Goal: Transaction & Acquisition: Purchase product/service

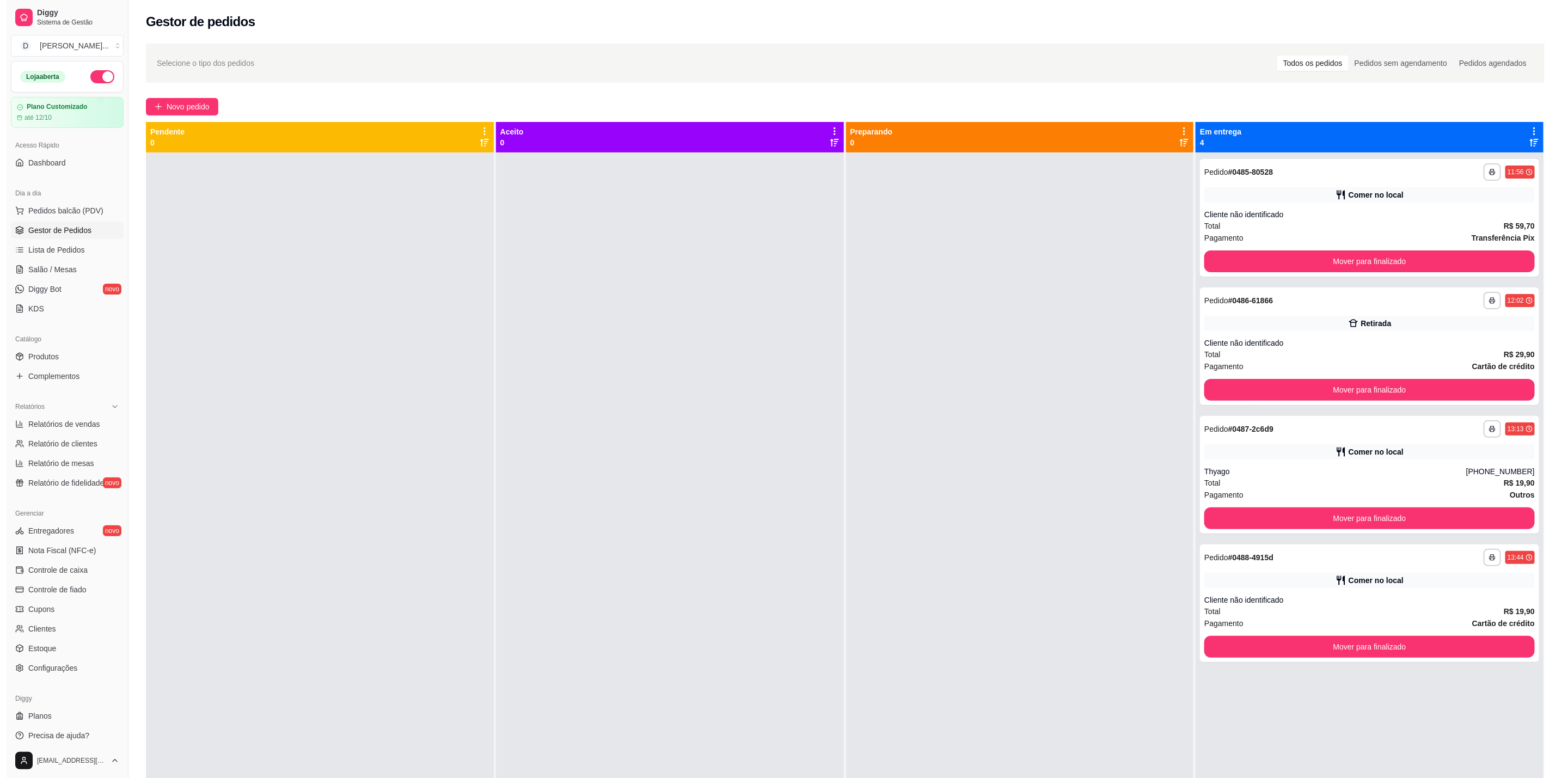
scroll to position [5, 0]
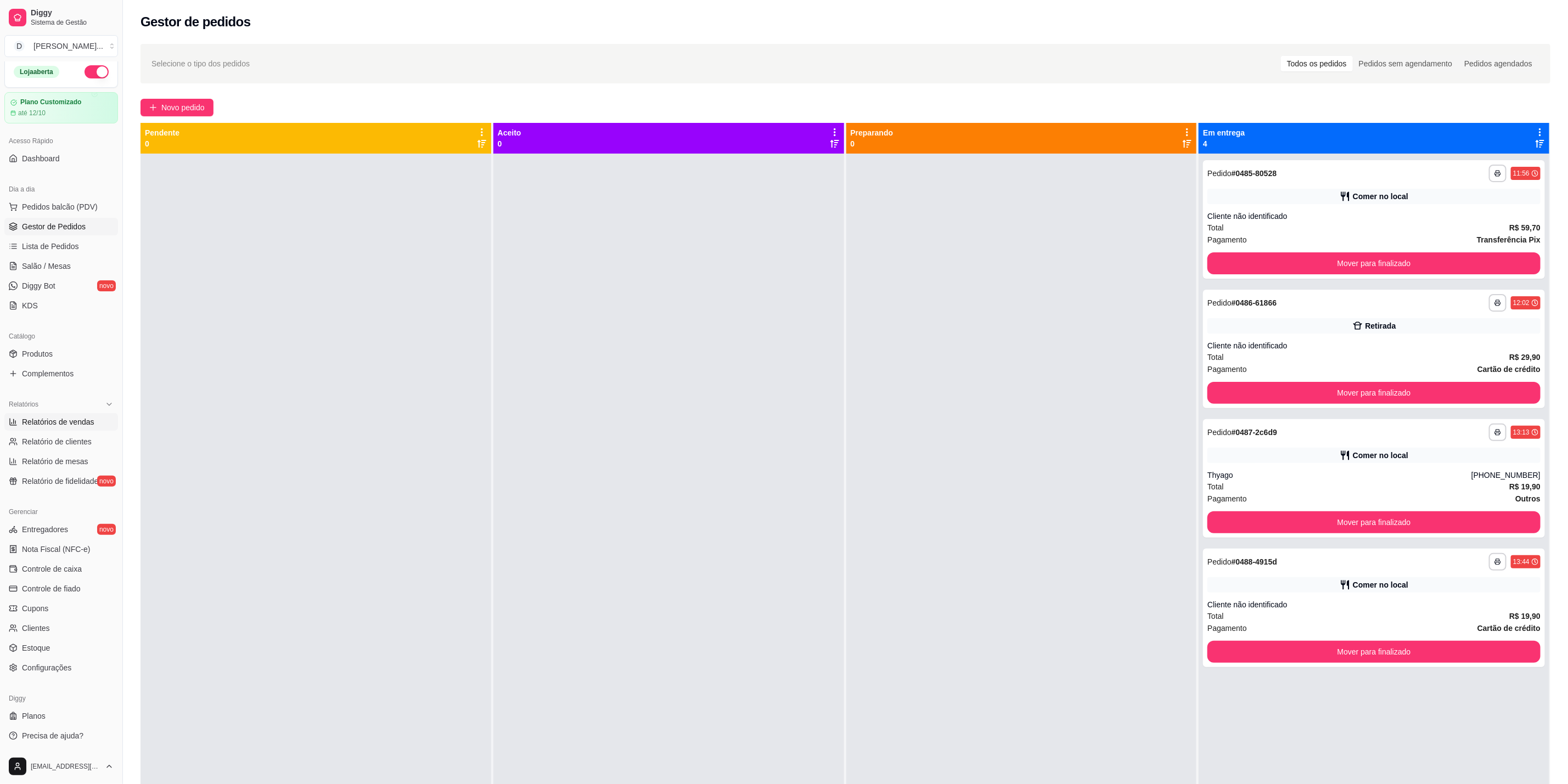
click at [68, 424] on span "Relatórios de vendas" at bounding box center [58, 422] width 72 height 11
select select "ALL"
select select "0"
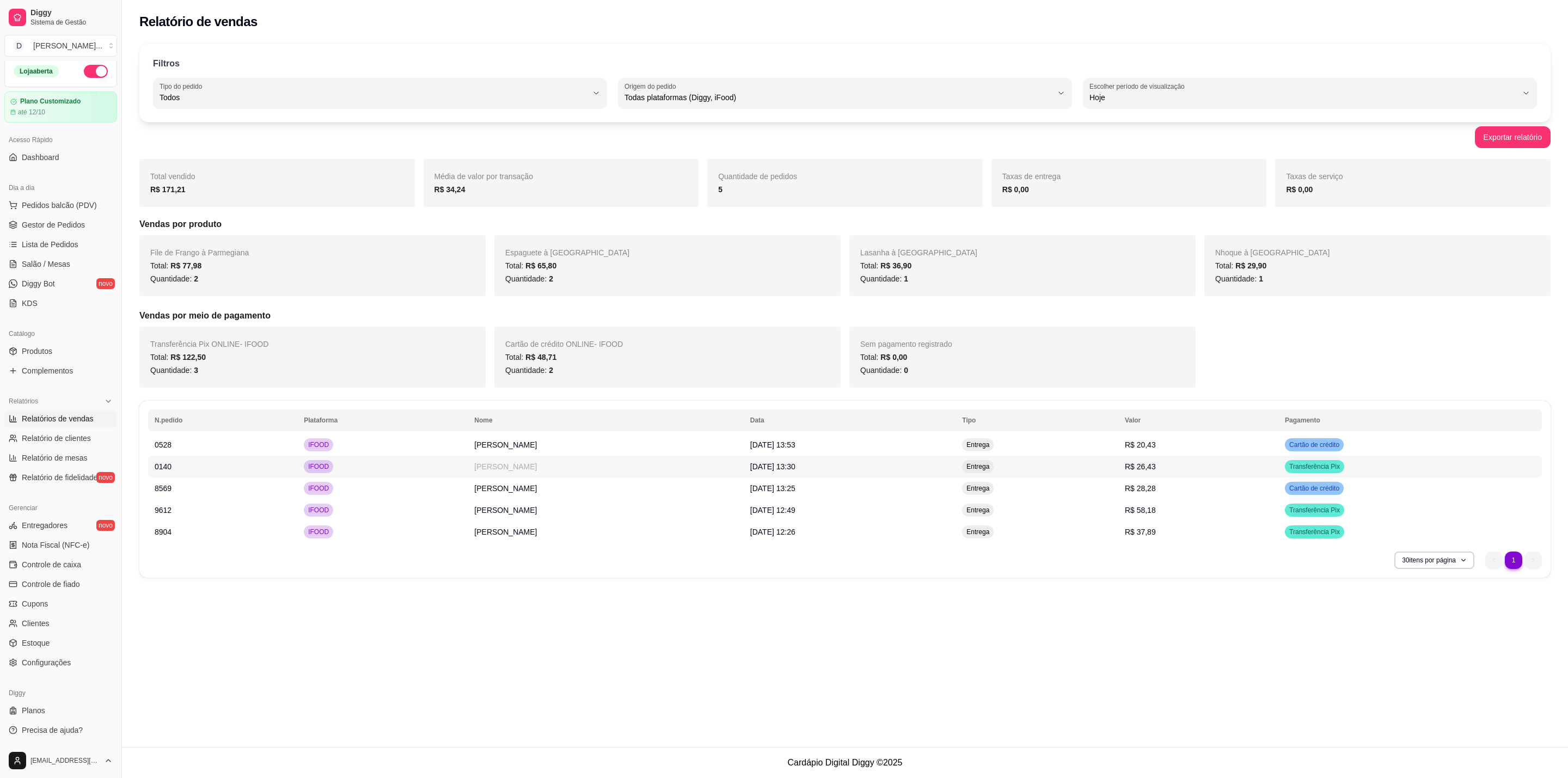
click at [473, 470] on td "[PERSON_NAME]" at bounding box center [605, 466] width 275 height 22
click at [572, 484] on td "[PERSON_NAME]" at bounding box center [605, 488] width 275 height 22
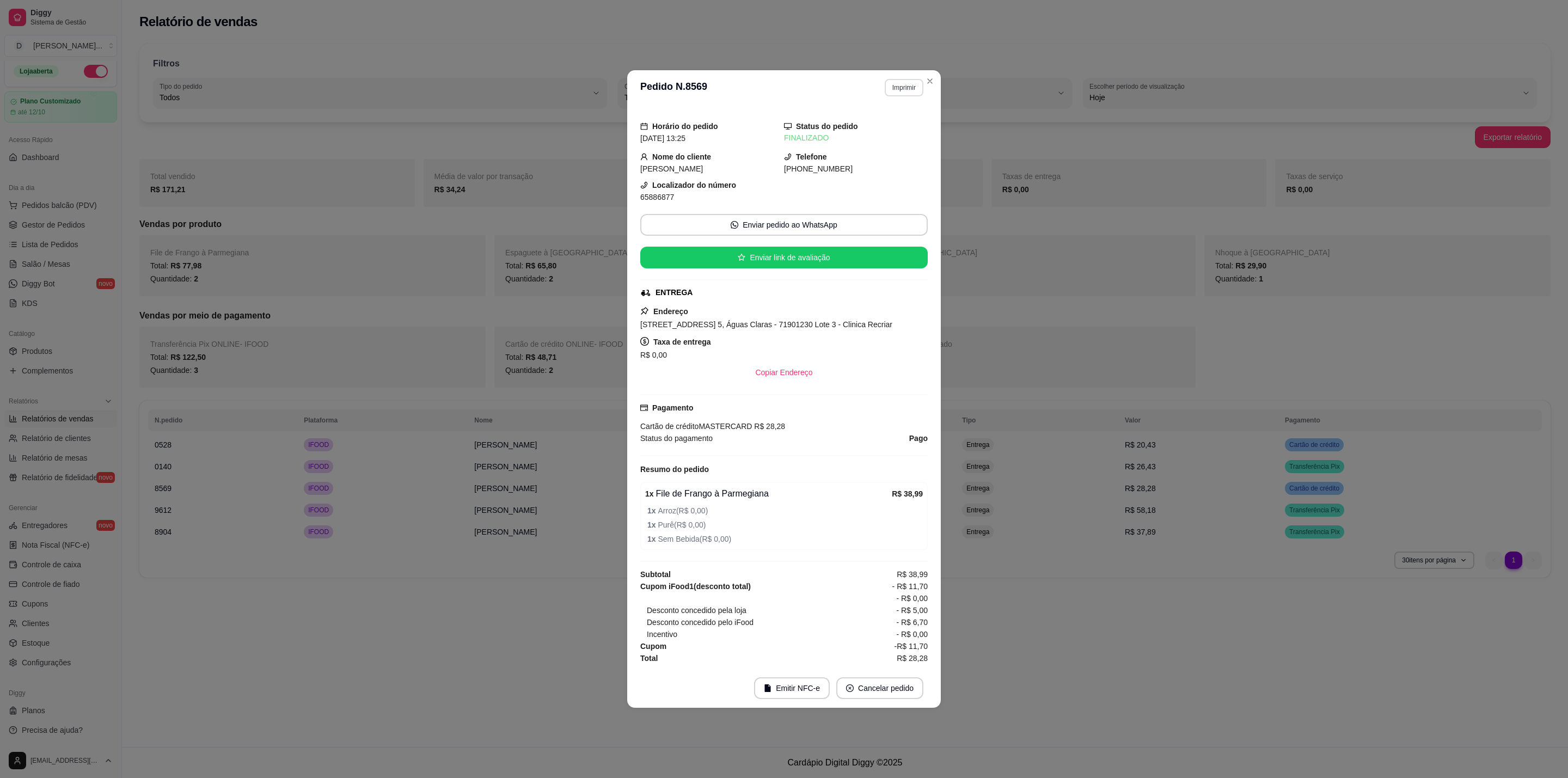
click at [903, 79] on button "Imprimir" at bounding box center [904, 88] width 39 height 17
click at [886, 119] on button "IMPRESSORA" at bounding box center [884, 117] width 76 height 17
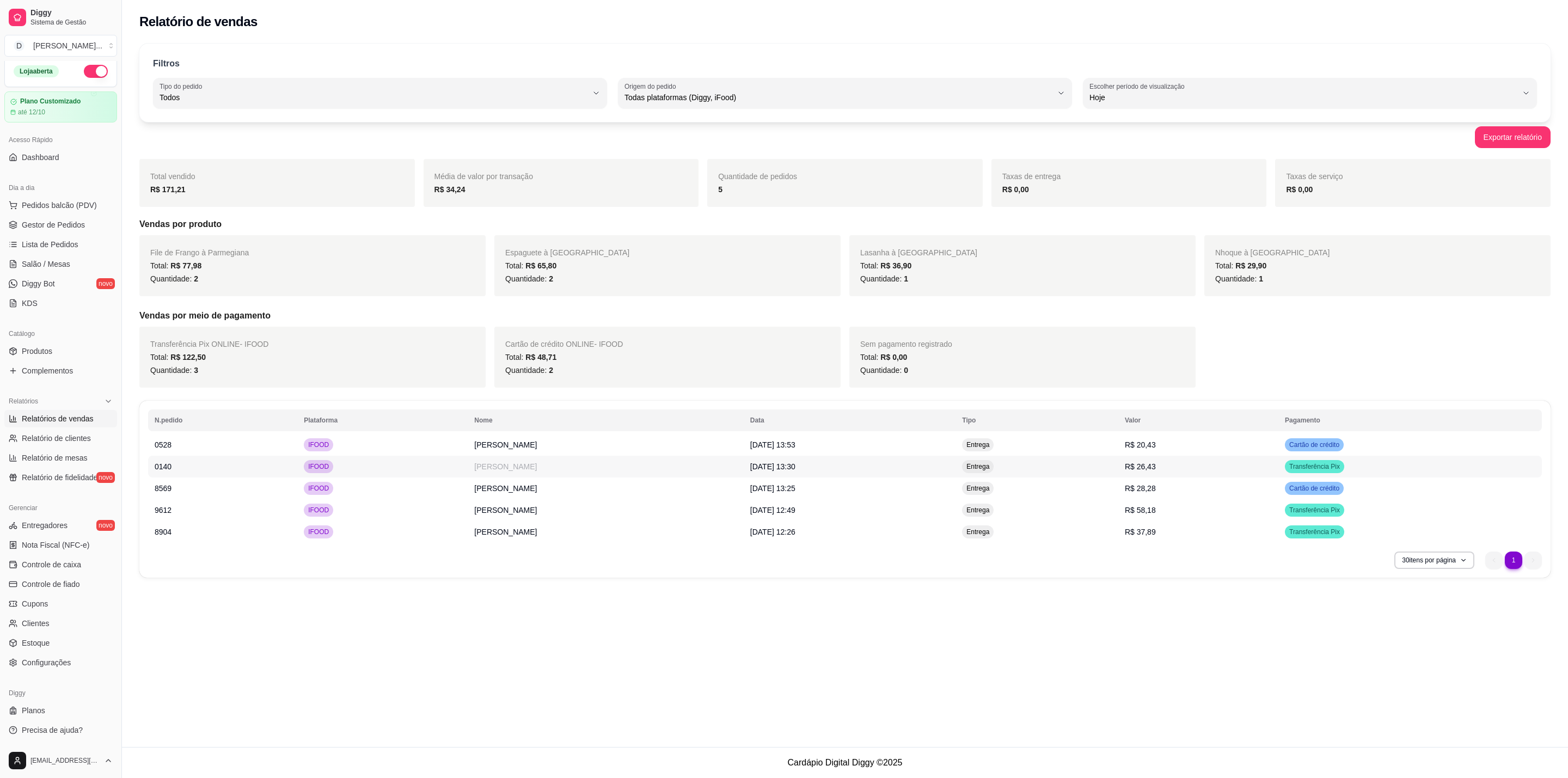
click at [522, 468] on td "[PERSON_NAME]" at bounding box center [605, 466] width 275 height 22
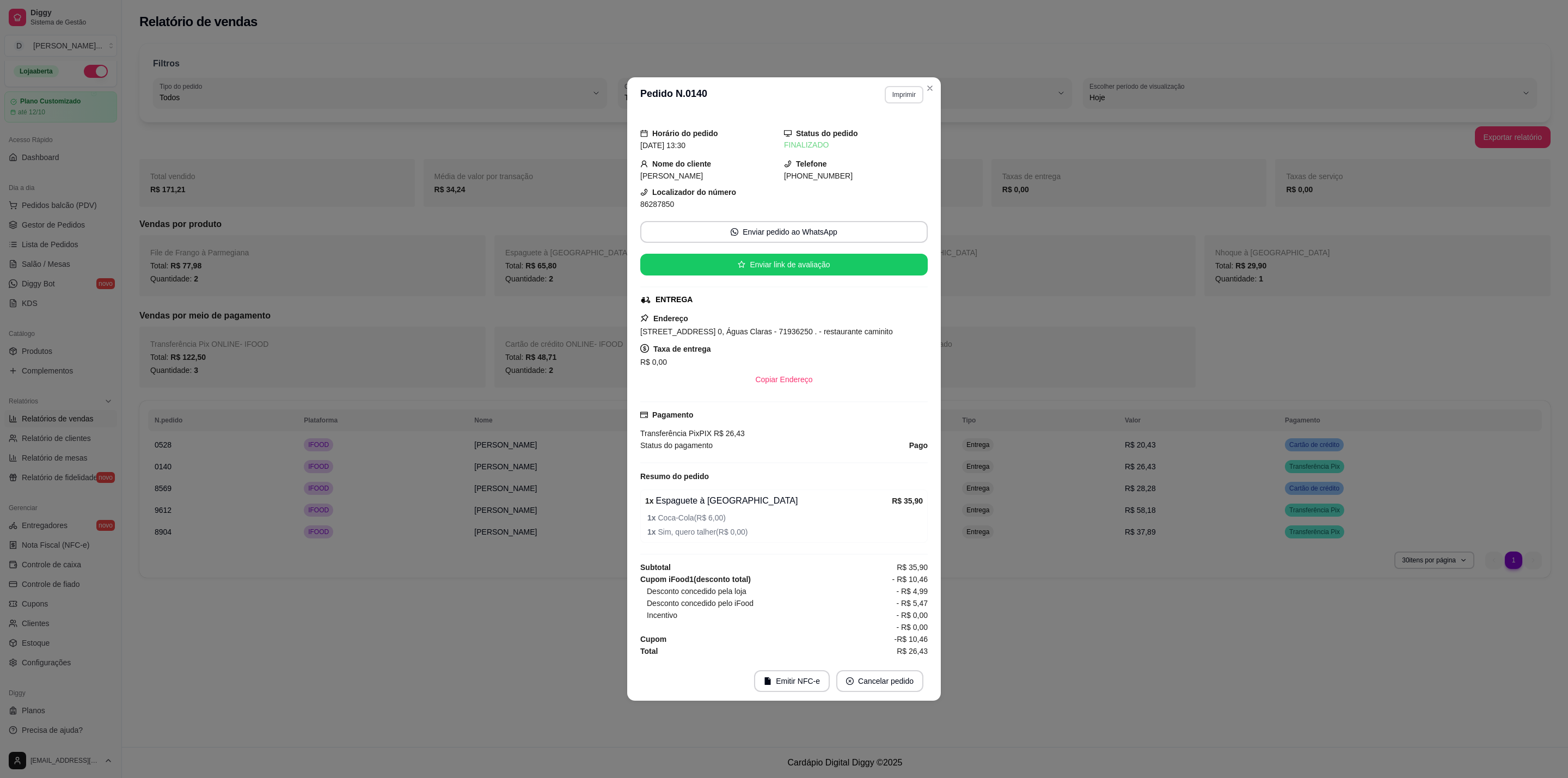
click at [909, 93] on button "Imprimir" at bounding box center [904, 95] width 39 height 17
click at [898, 130] on button "IMPRESSORA" at bounding box center [885, 131] width 79 height 17
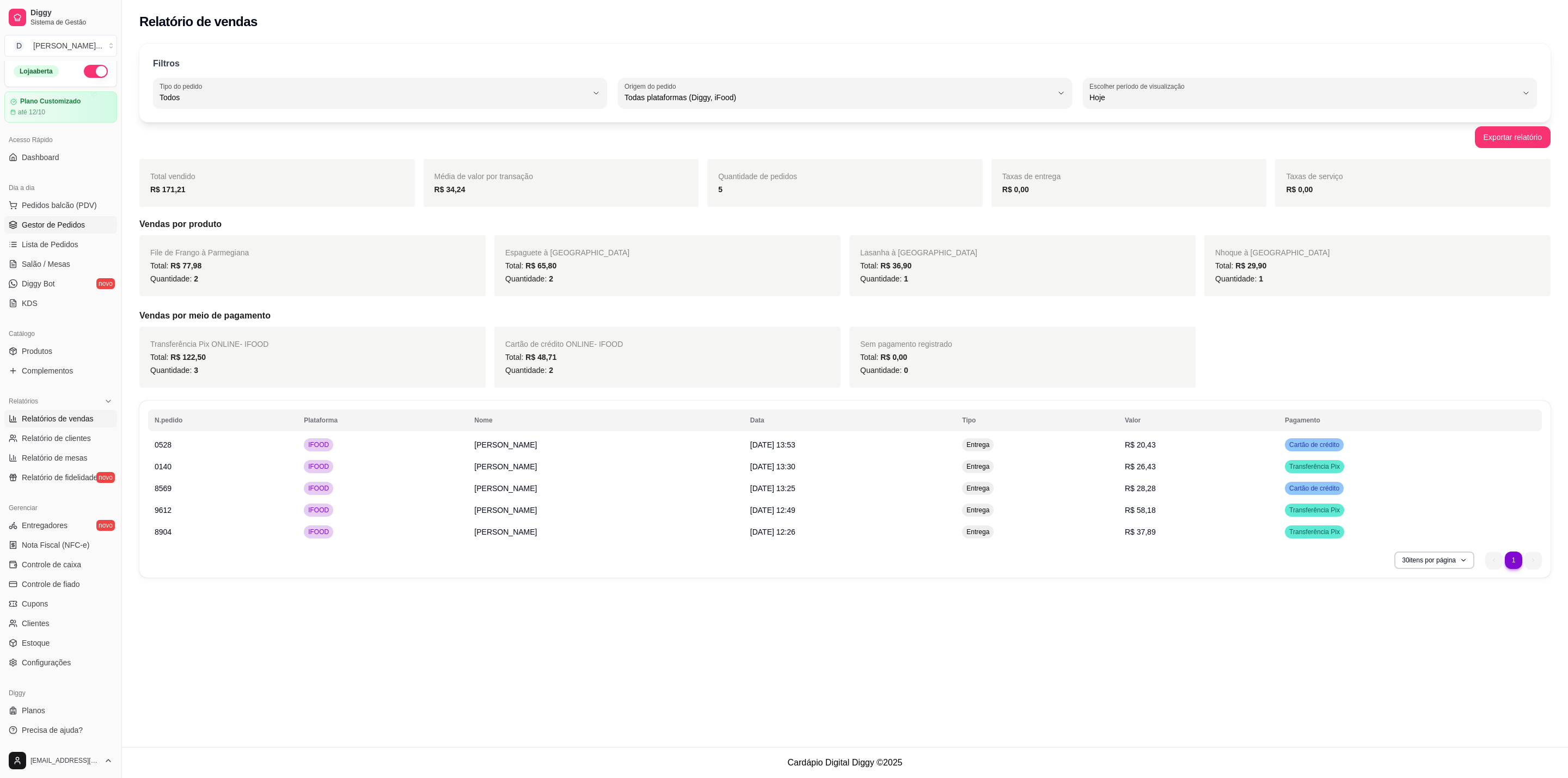
click at [59, 231] on span "Gestor de Pedidos" at bounding box center [53, 225] width 63 height 11
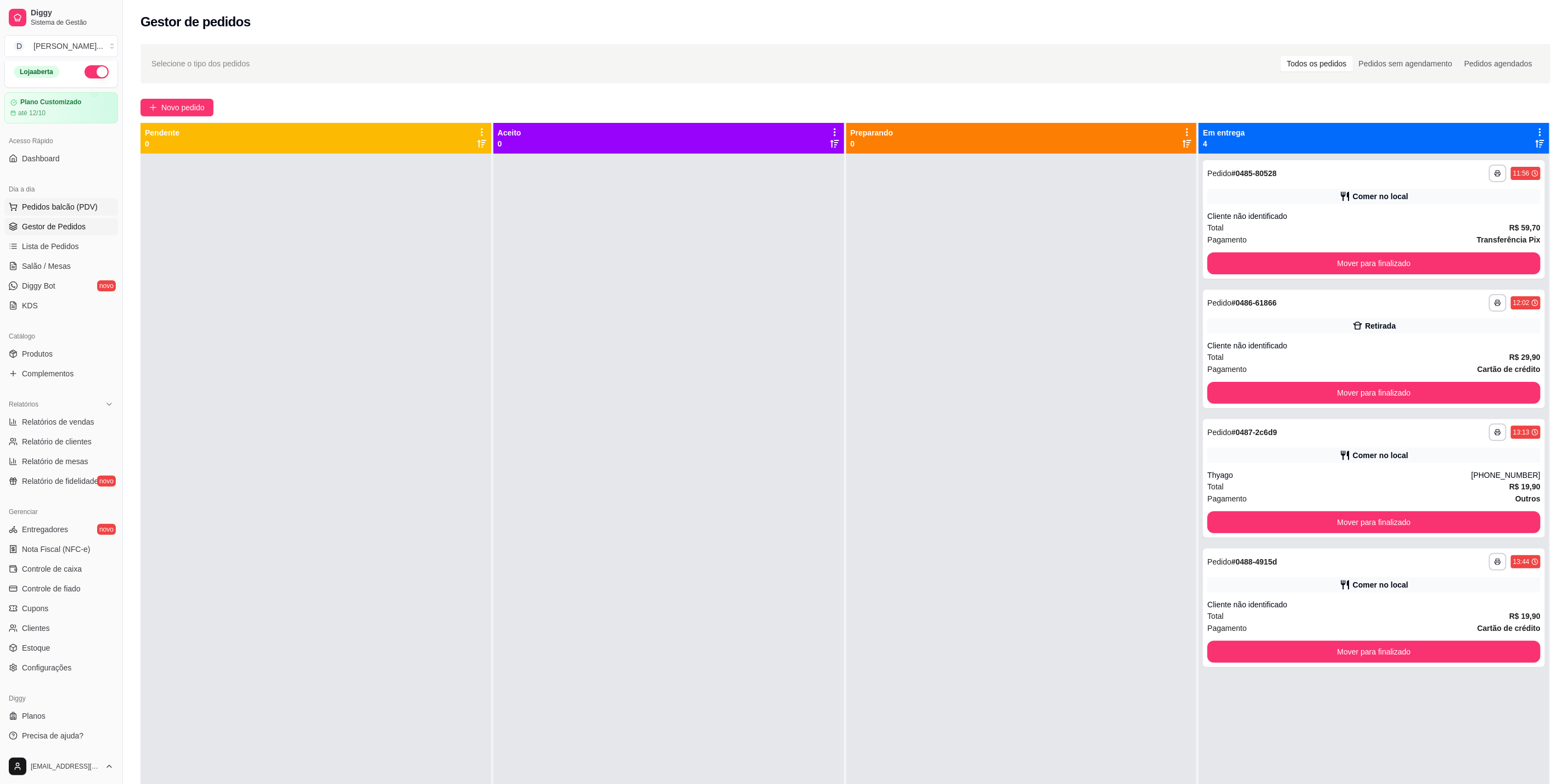
click at [46, 202] on span "Pedidos balcão (PDV)" at bounding box center [60, 206] width 76 height 11
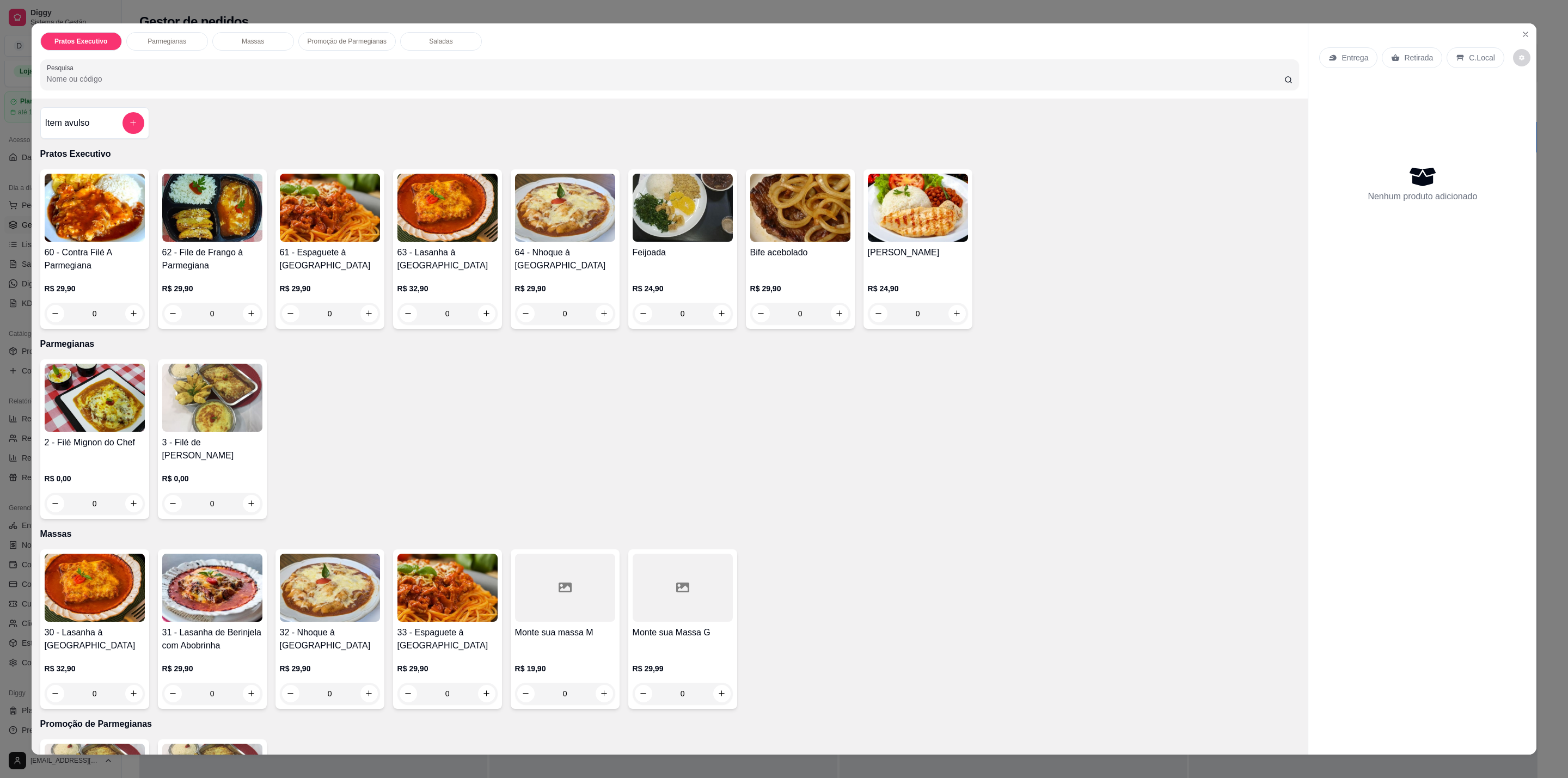
click at [852, 154] on p "Pratos Executivo" at bounding box center [670, 154] width 1259 height 13
click at [907, 219] on img at bounding box center [918, 208] width 100 height 68
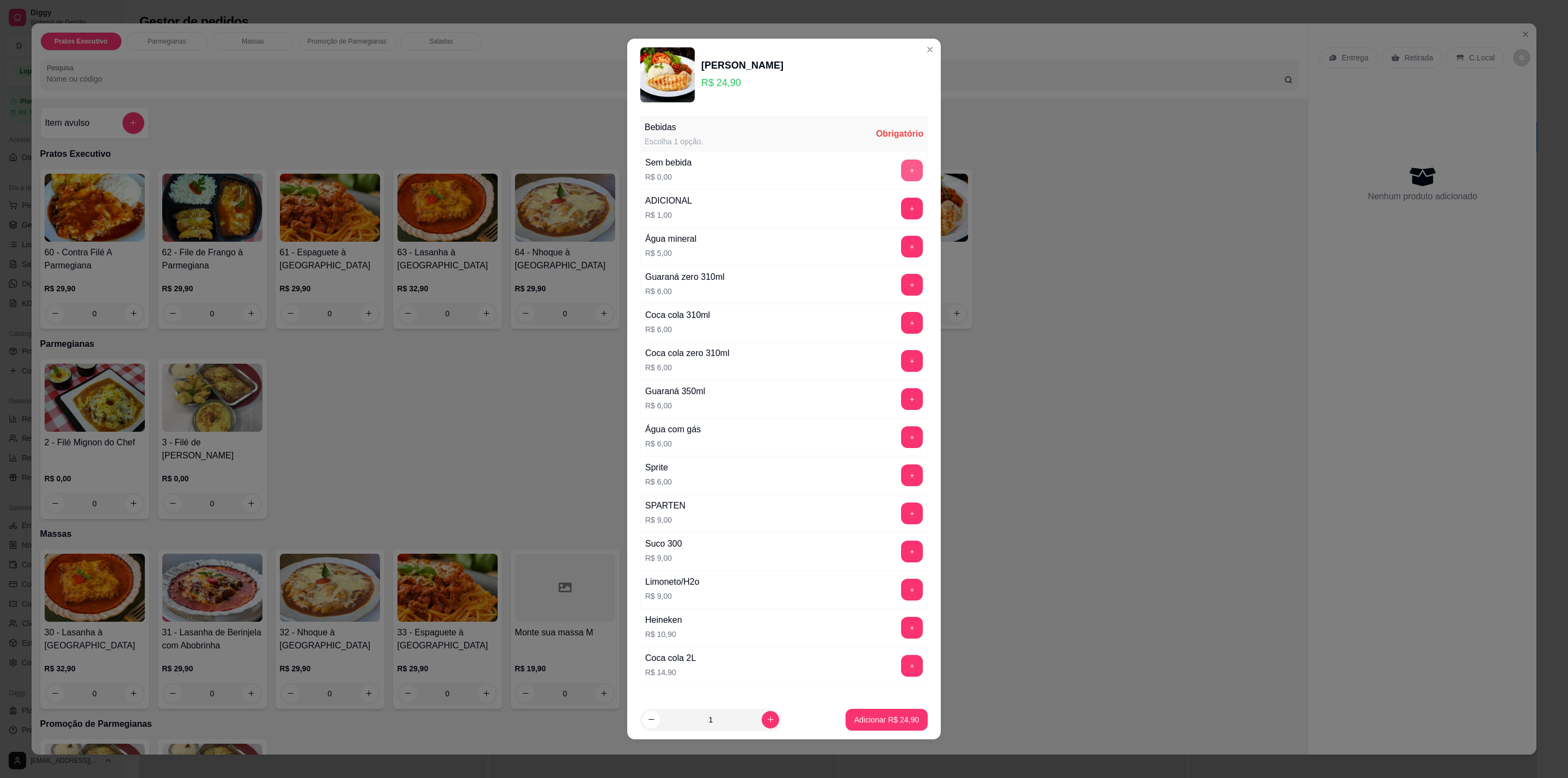
click at [901, 173] on button "+" at bounding box center [911, 170] width 22 height 22
click at [882, 724] on p "Adicionar R$ 24,90" at bounding box center [886, 719] width 65 height 11
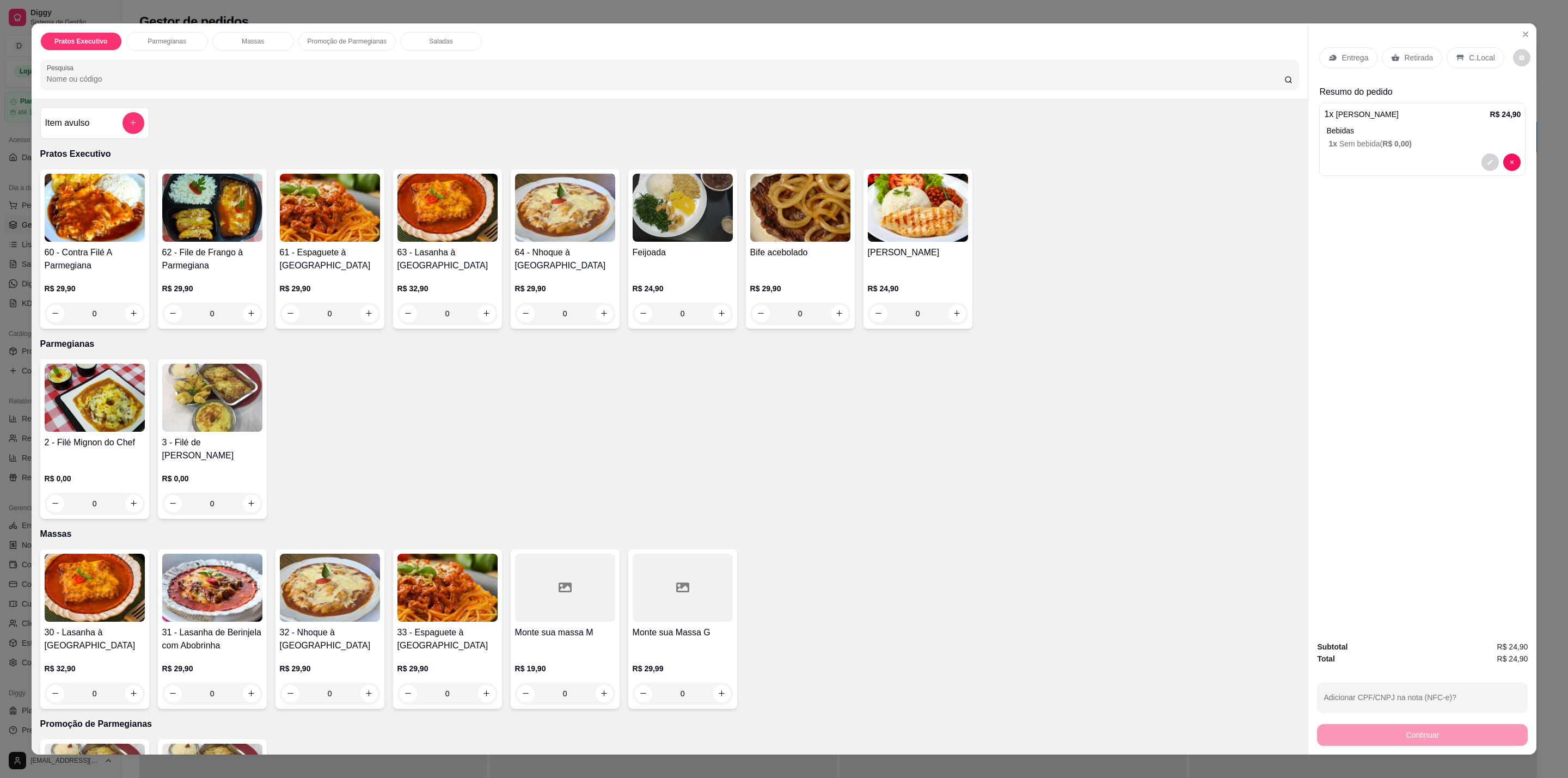
click at [1465, 65] on div "C.Local" at bounding box center [1474, 57] width 57 height 20
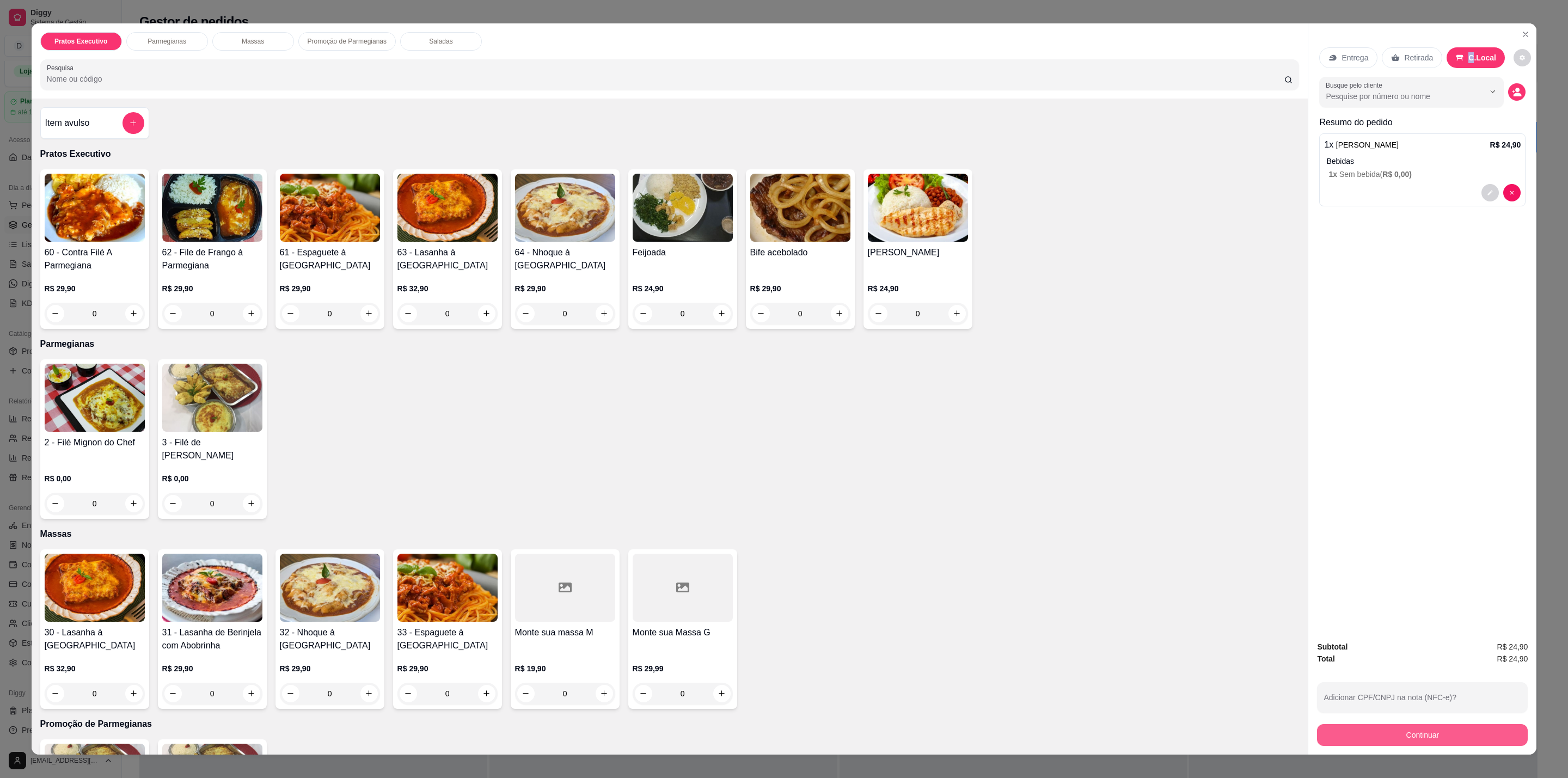
click at [1461, 738] on button "Continuar" at bounding box center [1422, 735] width 211 height 22
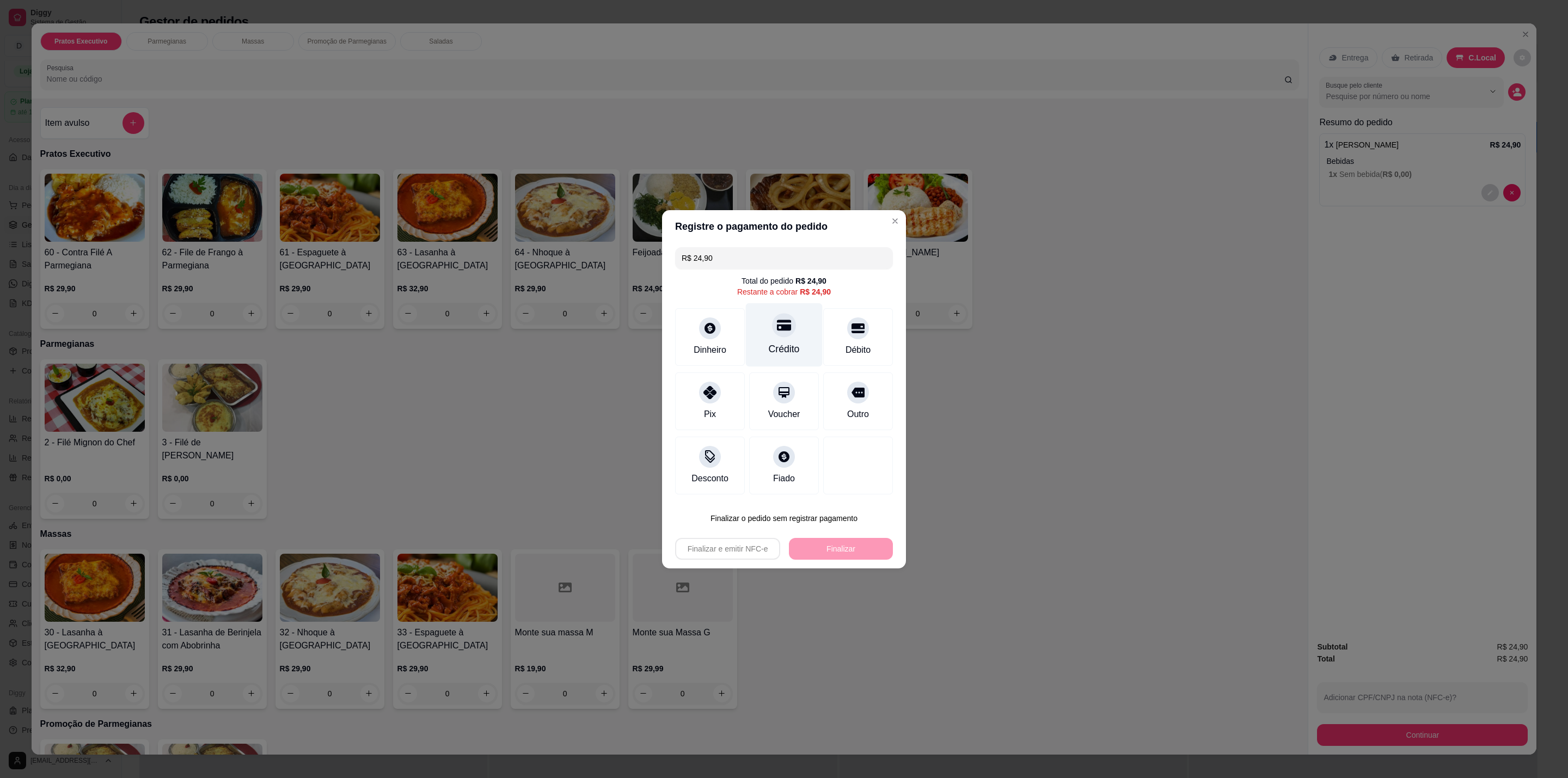
drag, startPoint x: 770, startPoint y: 327, endPoint x: 807, endPoint y: 412, distance: 92.7
click at [777, 325] on icon at bounding box center [784, 325] width 14 height 14
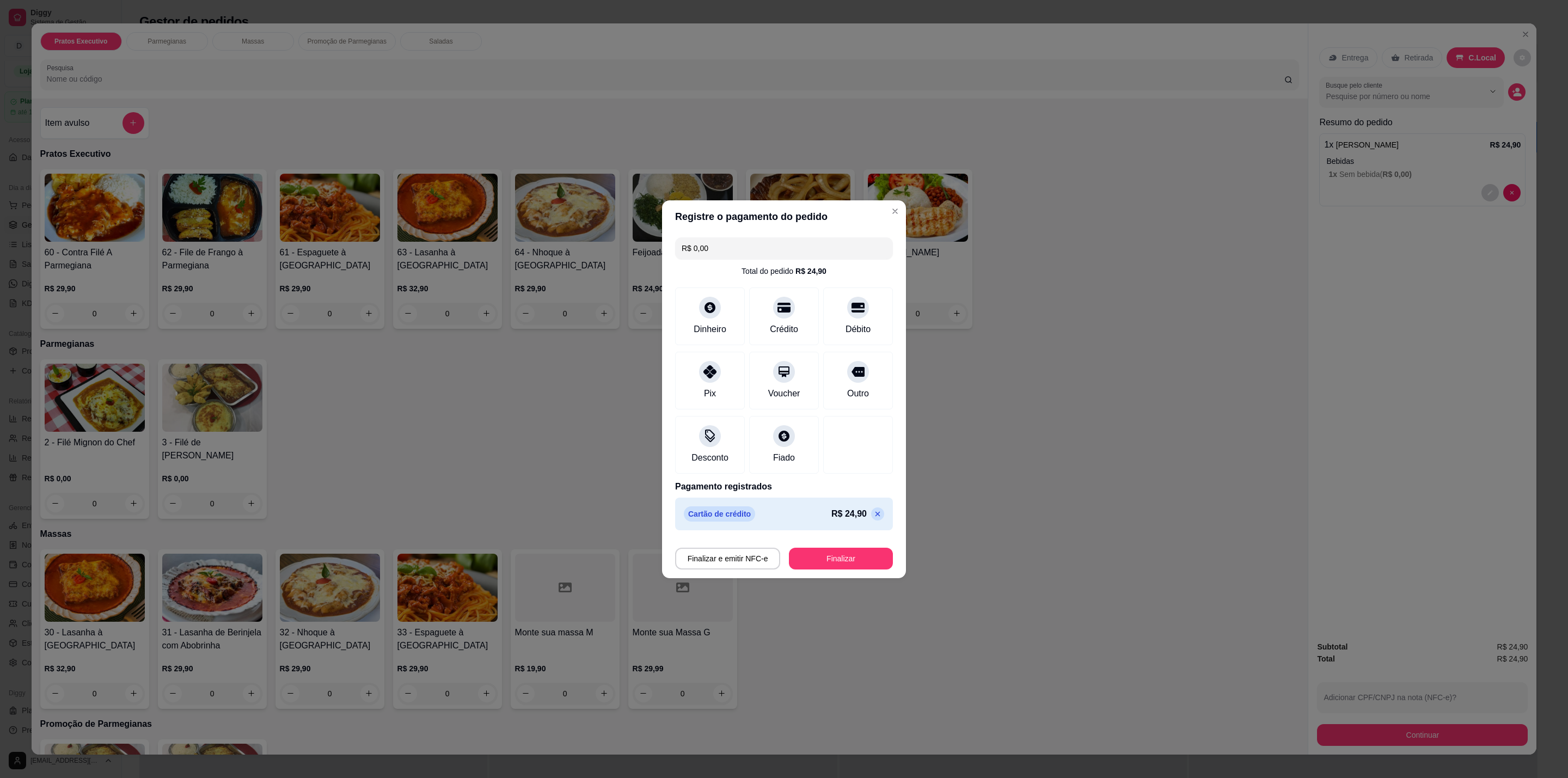
click at [846, 562] on button "Finalizar" at bounding box center [841, 559] width 104 height 22
type input "-R$ 24,90"
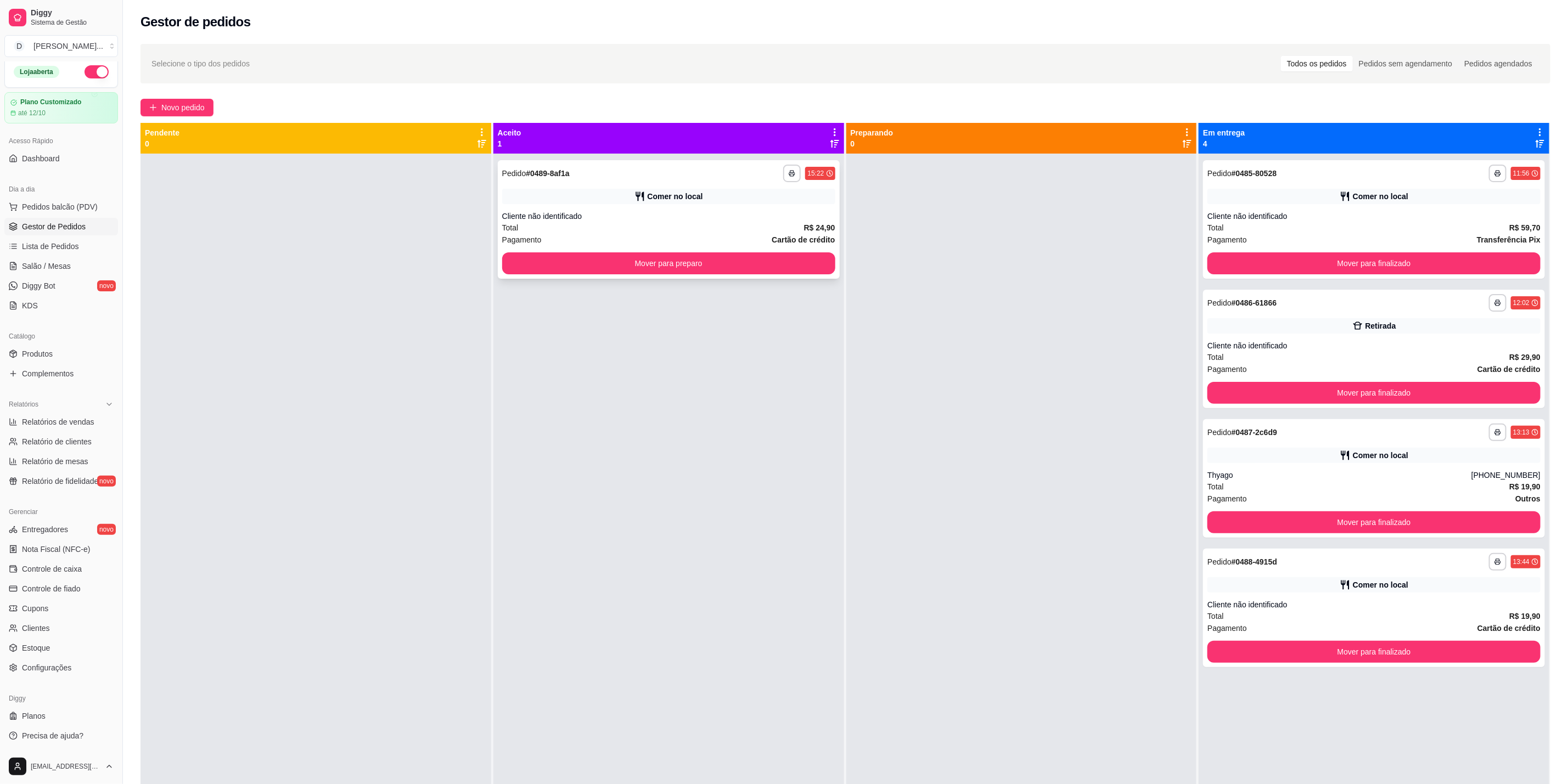
click at [751, 177] on div "**********" at bounding box center [668, 173] width 333 height 17
